Goal: Information Seeking & Learning: Learn about a topic

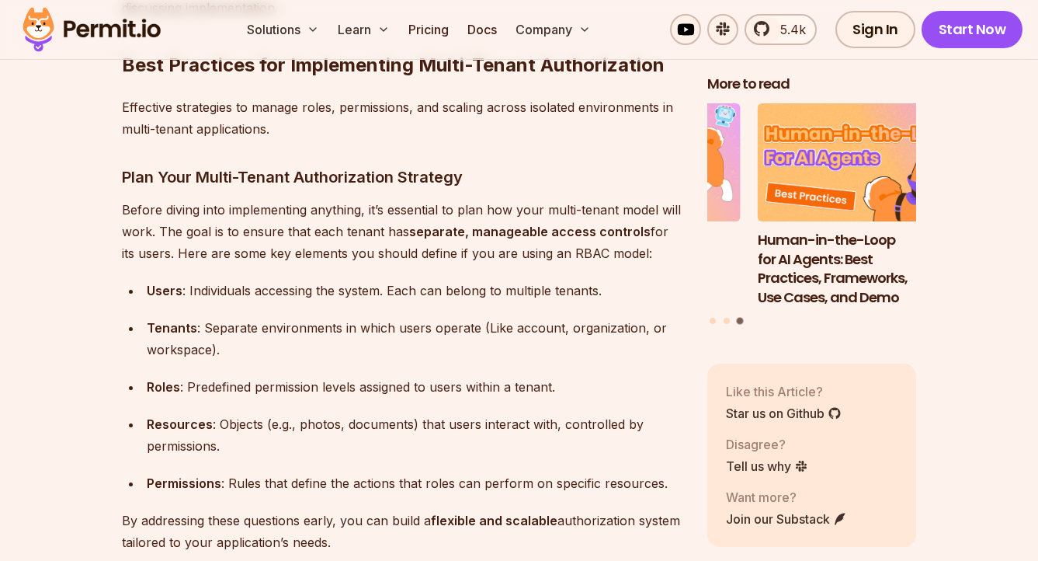
scroll to position [3857, 0]
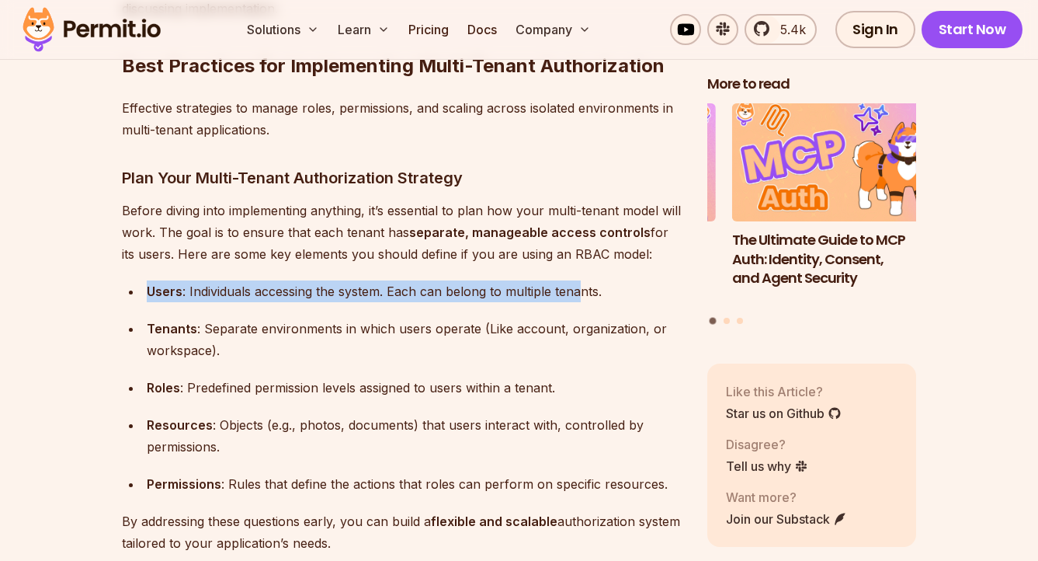
drag, startPoint x: 144, startPoint y: 284, endPoint x: 577, endPoint y: 290, distance: 432.5
click at [577, 290] on li "Users : Individuals accessing the system. Each can belong to multiple tenants." at bounding box center [412, 291] width 540 height 22
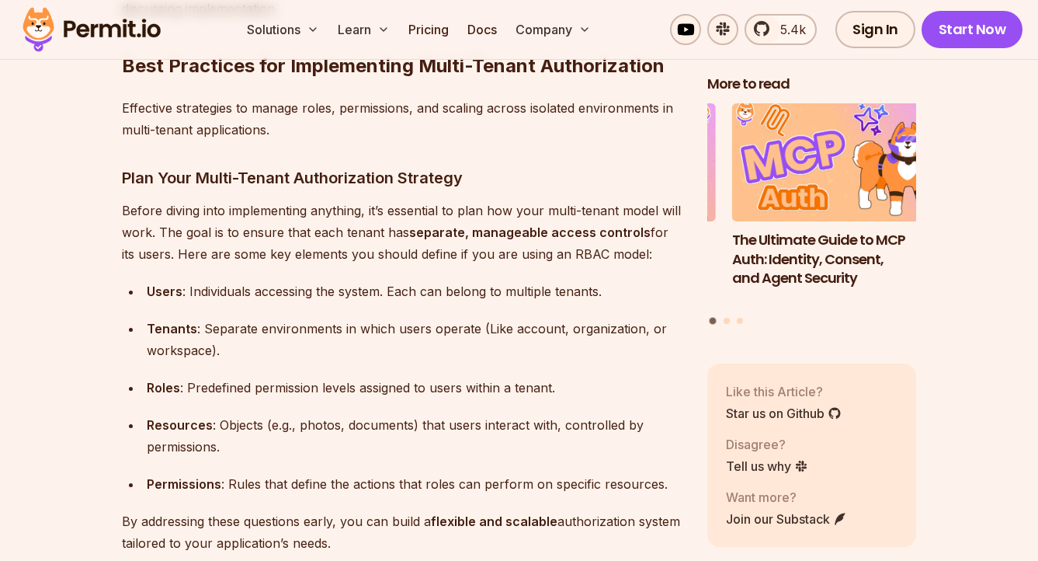
click at [224, 318] on div "Tenants : Separate environments in which users operate (Like account, organizat…" at bounding box center [415, 339] width 536 height 43
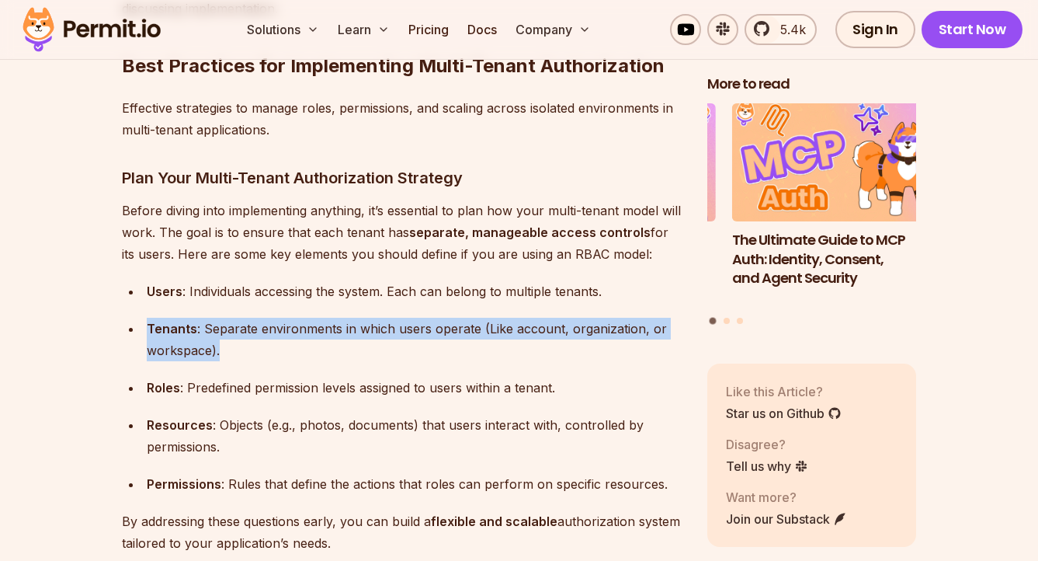
drag, startPoint x: 135, startPoint y: 321, endPoint x: 283, endPoint y: 346, distance: 149.6
click at [283, 346] on li "Tenants : Separate environments in which users operate (Like account, organizat…" at bounding box center [412, 339] width 540 height 43
click at [283, 345] on div "Tenants : Separate environments in which users operate (Like account, organizat…" at bounding box center [415, 339] width 536 height 43
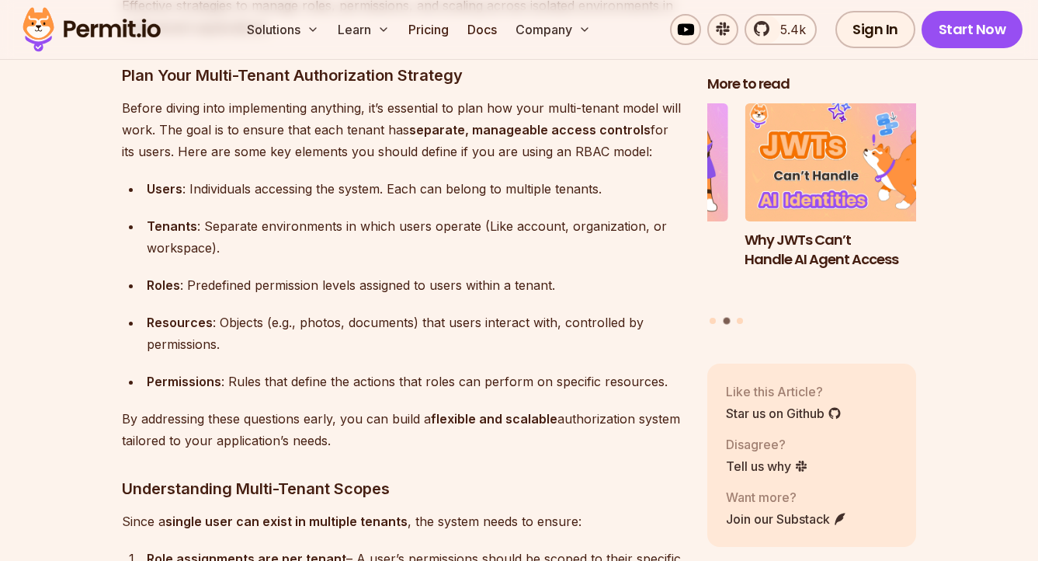
scroll to position [3960, 0]
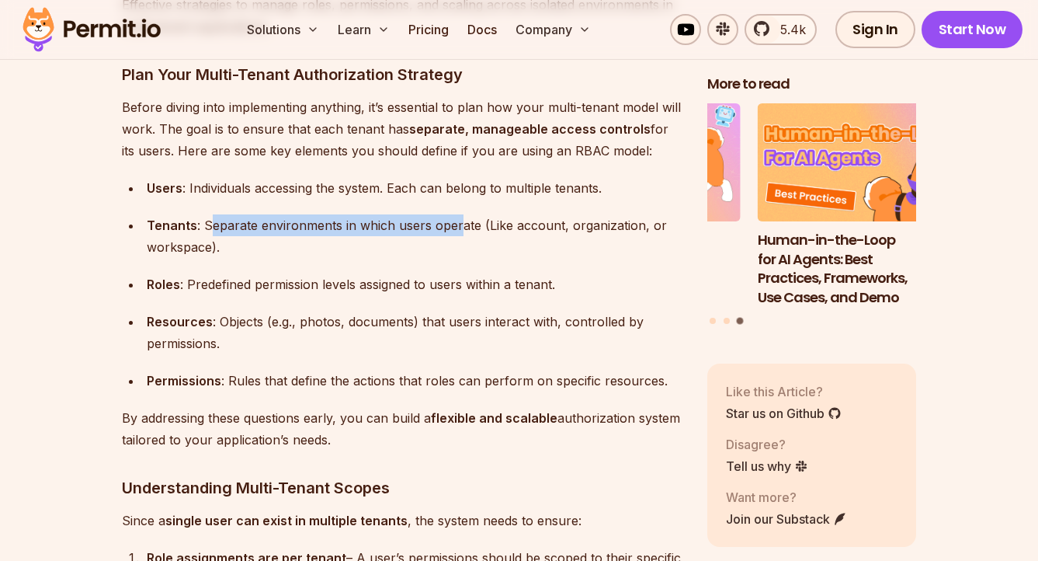
drag, startPoint x: 207, startPoint y: 216, endPoint x: 459, endPoint y: 211, distance: 251.6
click at [459, 214] on div "Tenants : Separate environments in which users operate (Like account, organizat…" at bounding box center [415, 235] width 536 height 43
click at [181, 217] on strong "Tenants" at bounding box center [172, 225] width 50 height 16
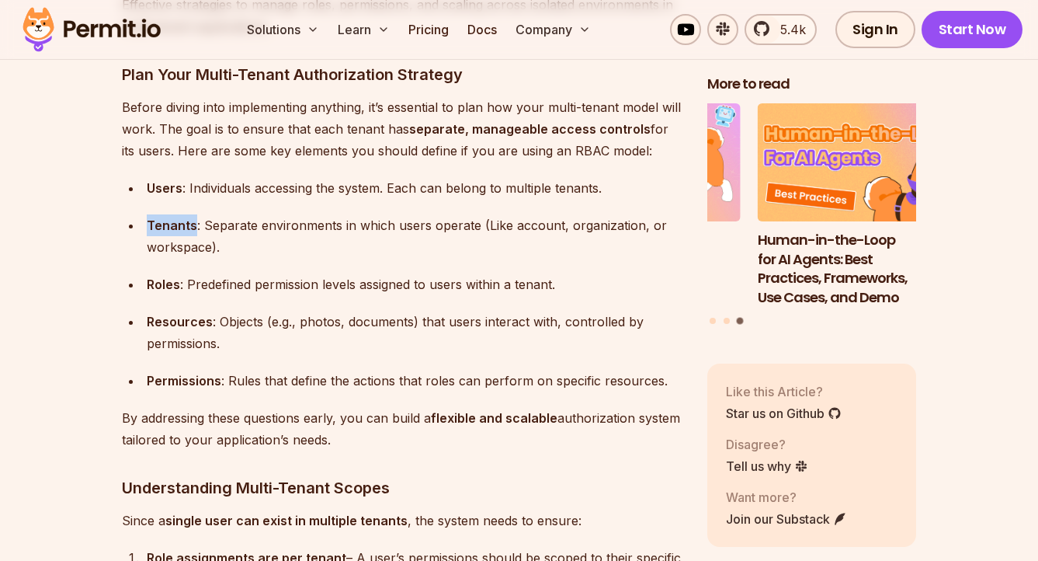
click at [181, 217] on strong "Tenants" at bounding box center [172, 225] width 50 height 16
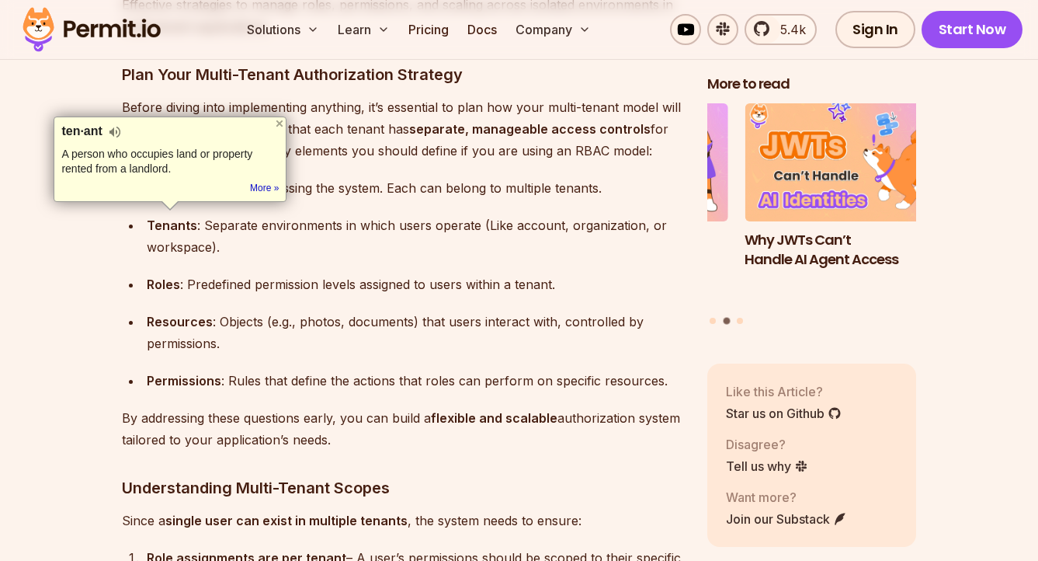
click at [297, 250] on div "Tenants : Separate environments in which users operate (Like account, organizat…" at bounding box center [415, 235] width 536 height 43
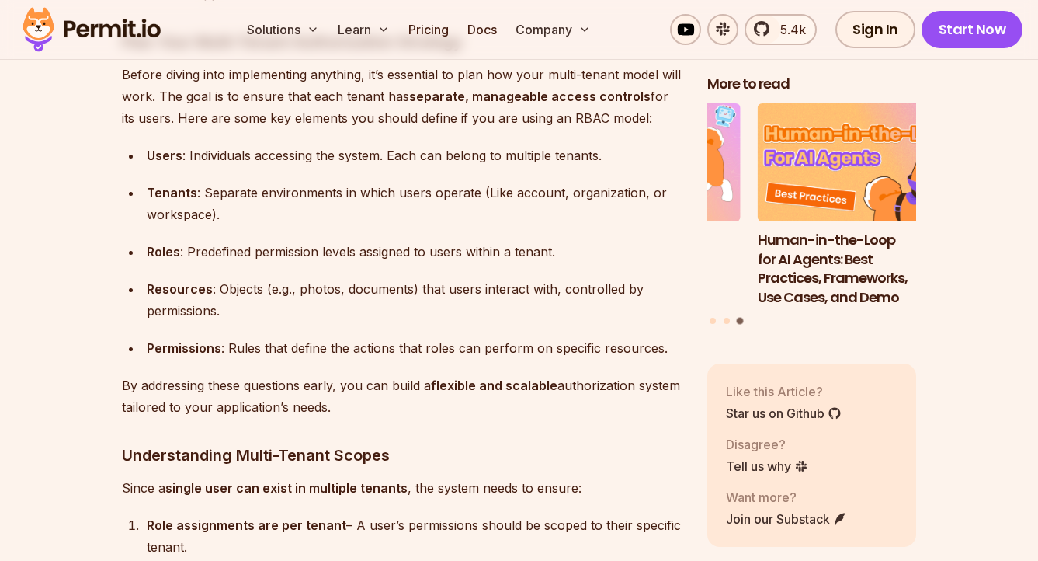
scroll to position [3997, 0]
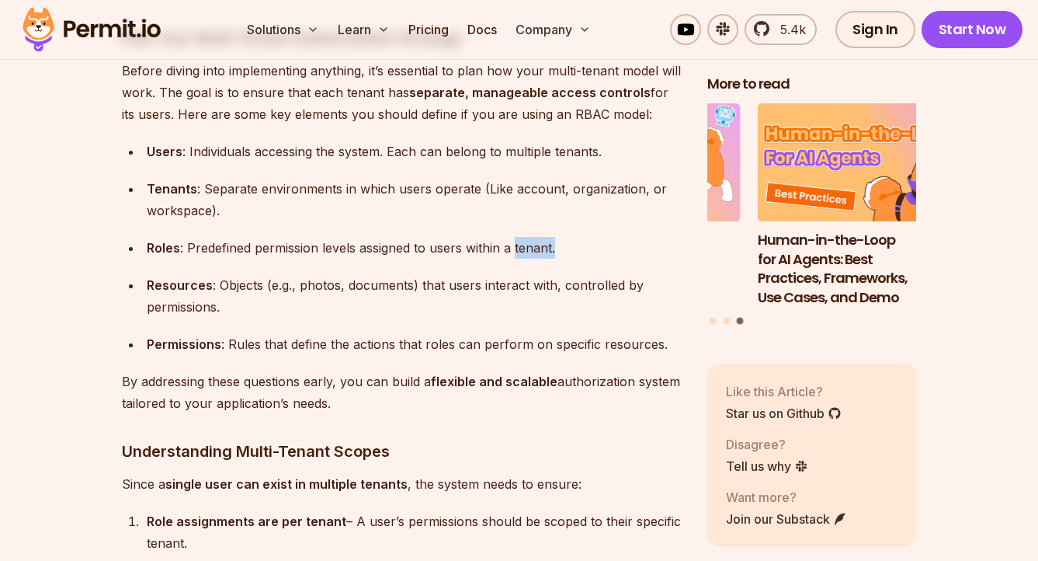
drag, startPoint x: 561, startPoint y: 240, endPoint x: 515, endPoint y: 236, distance: 46.8
click at [515, 237] on div "Roles : Predefined permission levels assigned to users within a tenant." at bounding box center [415, 248] width 536 height 22
click at [148, 182] on strong "Tenants" at bounding box center [172, 189] width 50 height 16
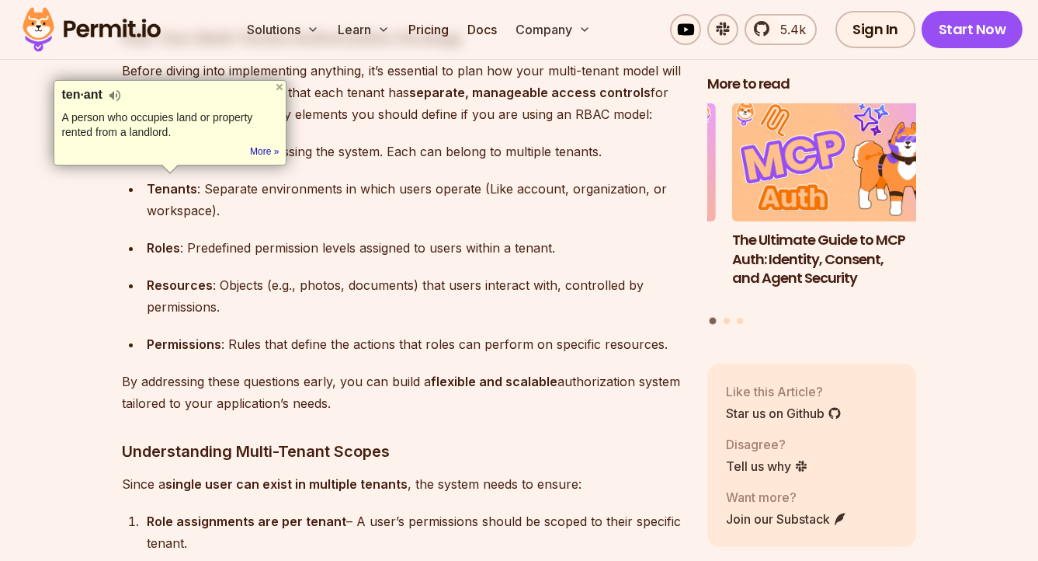
click at [301, 211] on div "Tenants : Separate environments in which users operate (Like account, organizat…" at bounding box center [415, 199] width 536 height 43
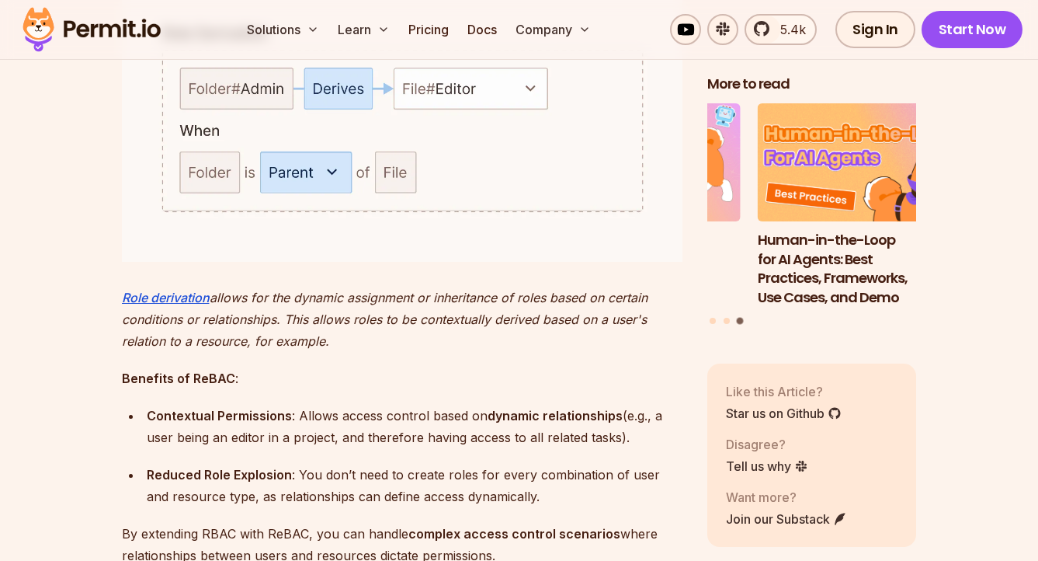
scroll to position [6262, 0]
